Goal: Transaction & Acquisition: Purchase product/service

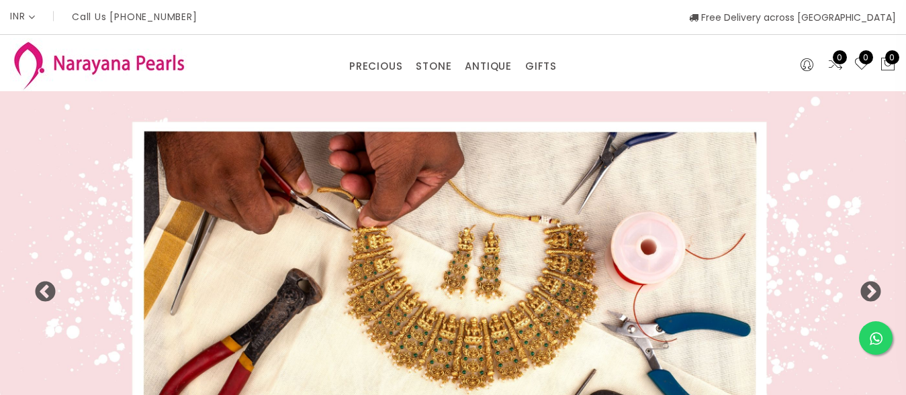
select select "INR"
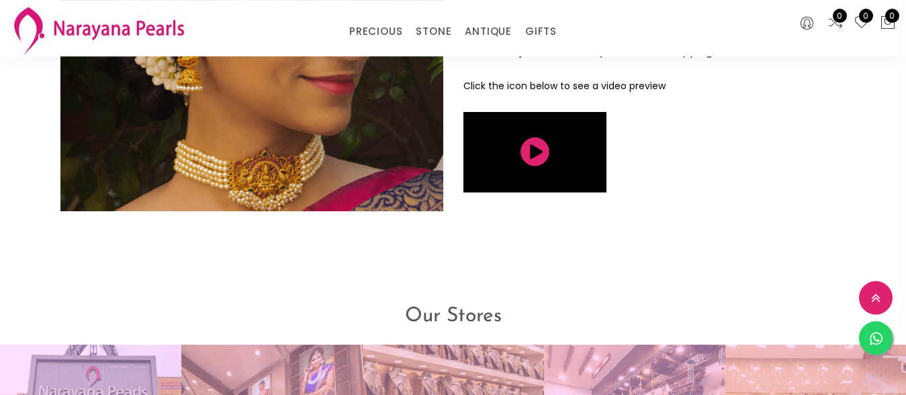
scroll to position [2459, 0]
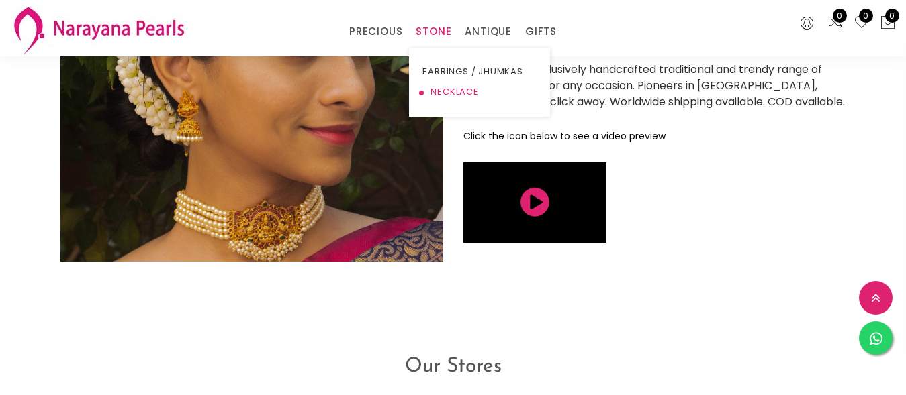
click at [457, 89] on link "NECKLACE" at bounding box center [479, 92] width 114 height 20
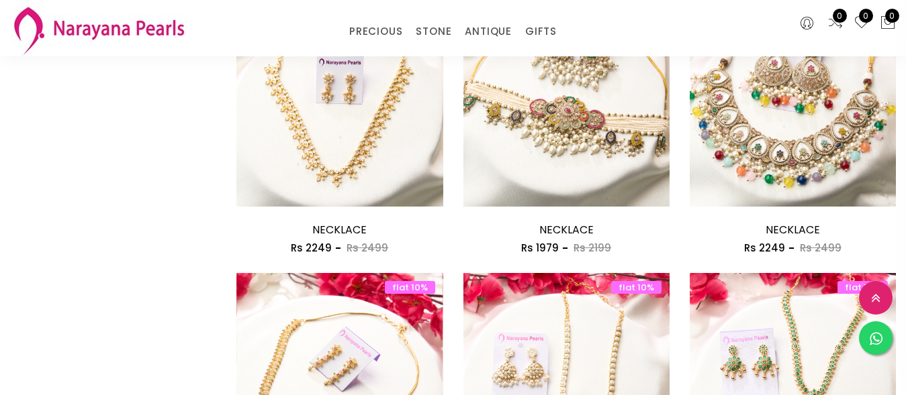
scroll to position [342, 0]
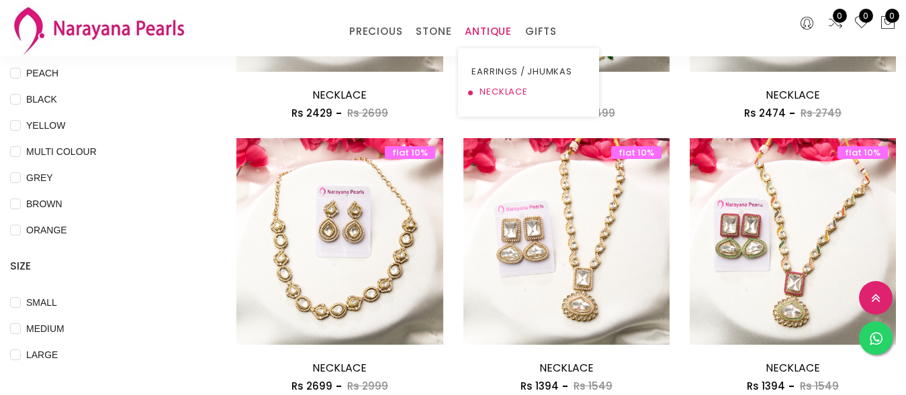
click at [503, 90] on link "NECKLACE" at bounding box center [528, 92] width 114 height 20
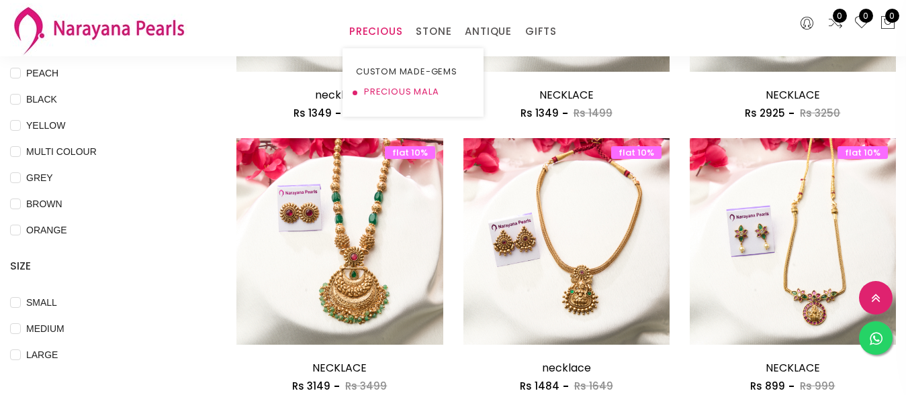
click at [371, 90] on link "PRECIOUS MALA" at bounding box center [413, 92] width 114 height 20
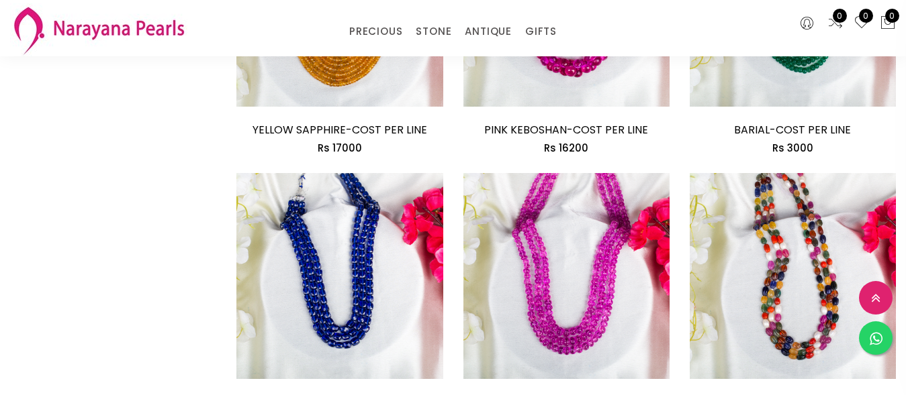
scroll to position [1917, 0]
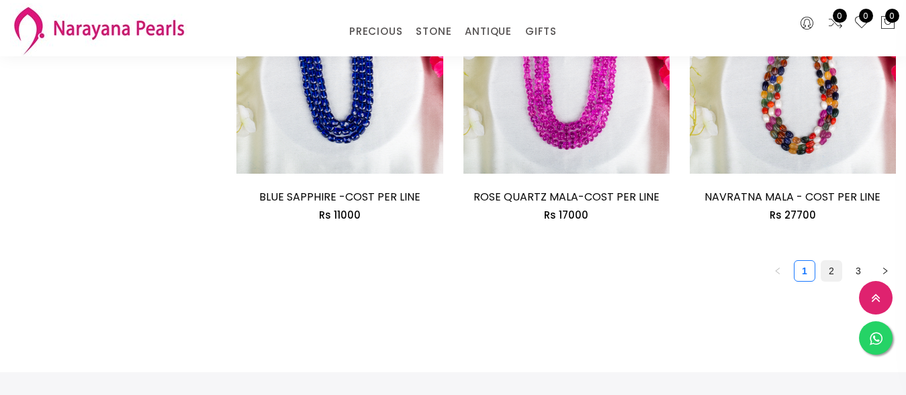
click at [821, 261] on link "2" at bounding box center [831, 271] width 20 height 20
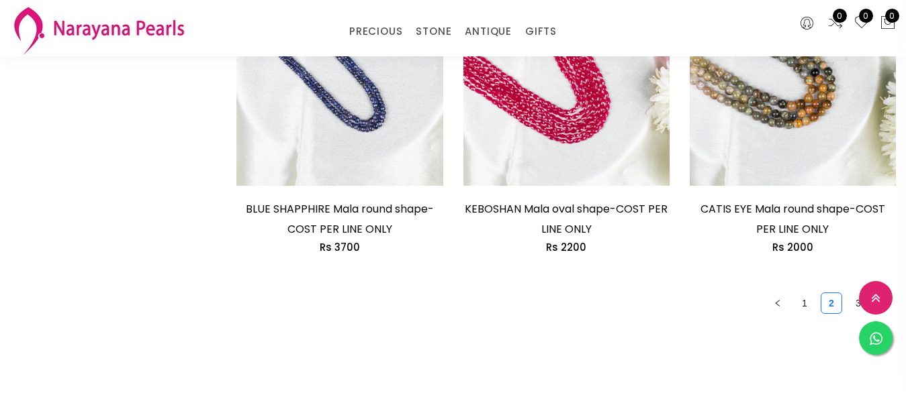
scroll to position [1849, 0]
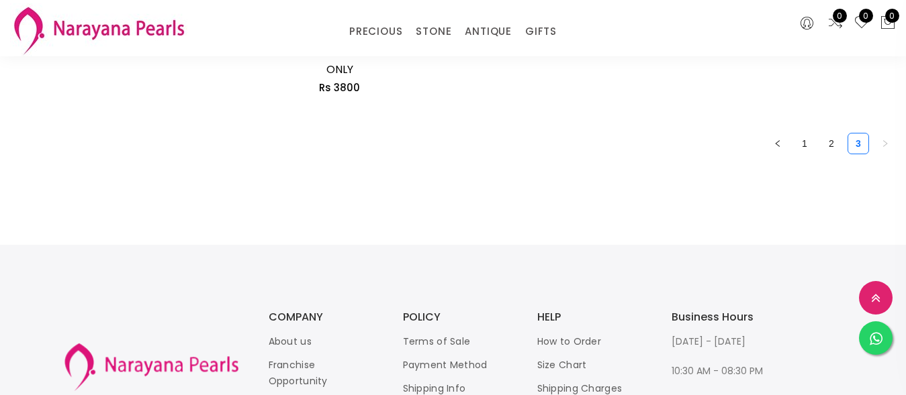
scroll to position [685, 0]
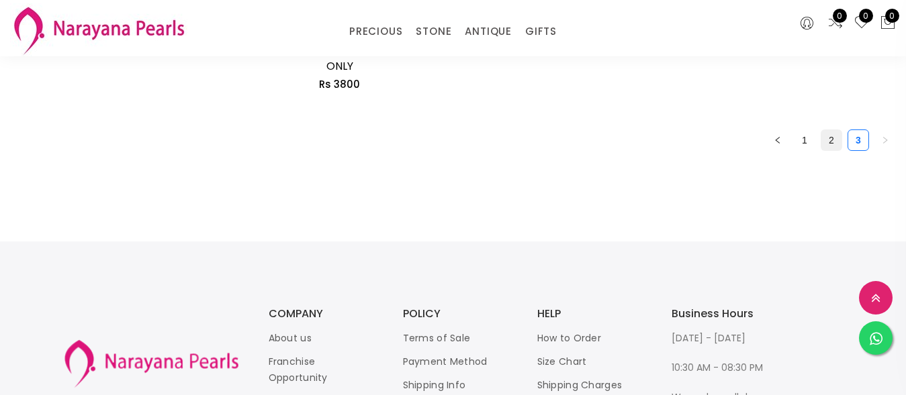
click at [821, 130] on link "2" at bounding box center [831, 140] width 20 height 20
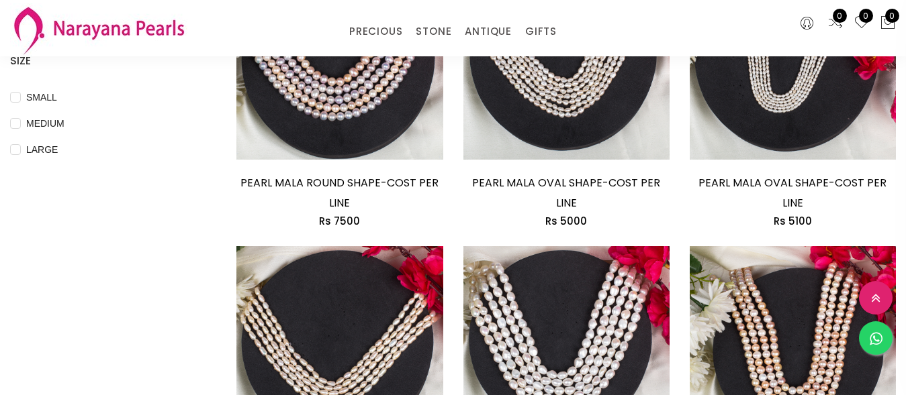
scroll to position [616, 0]
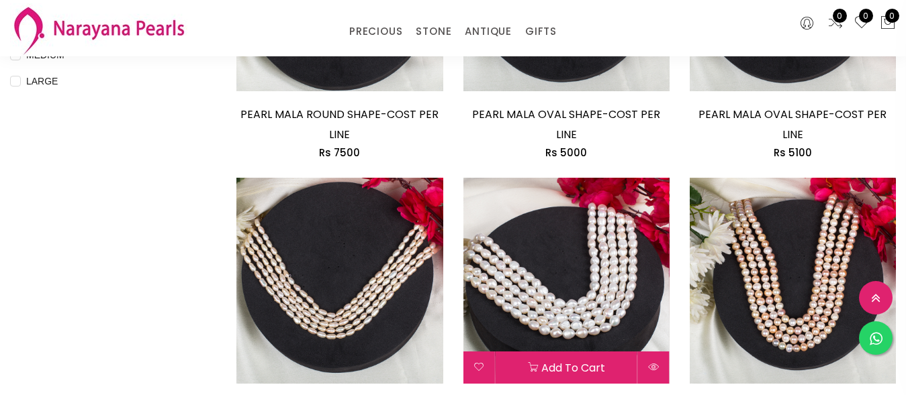
click at [521, 248] on img at bounding box center [566, 281] width 206 height 206
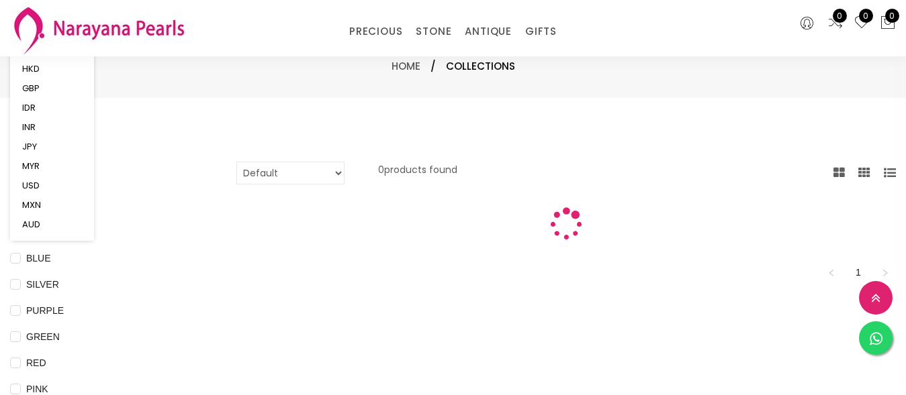
scroll to position [616, 0]
